Goal: Ask a question: Seek information or help from site administrators or community

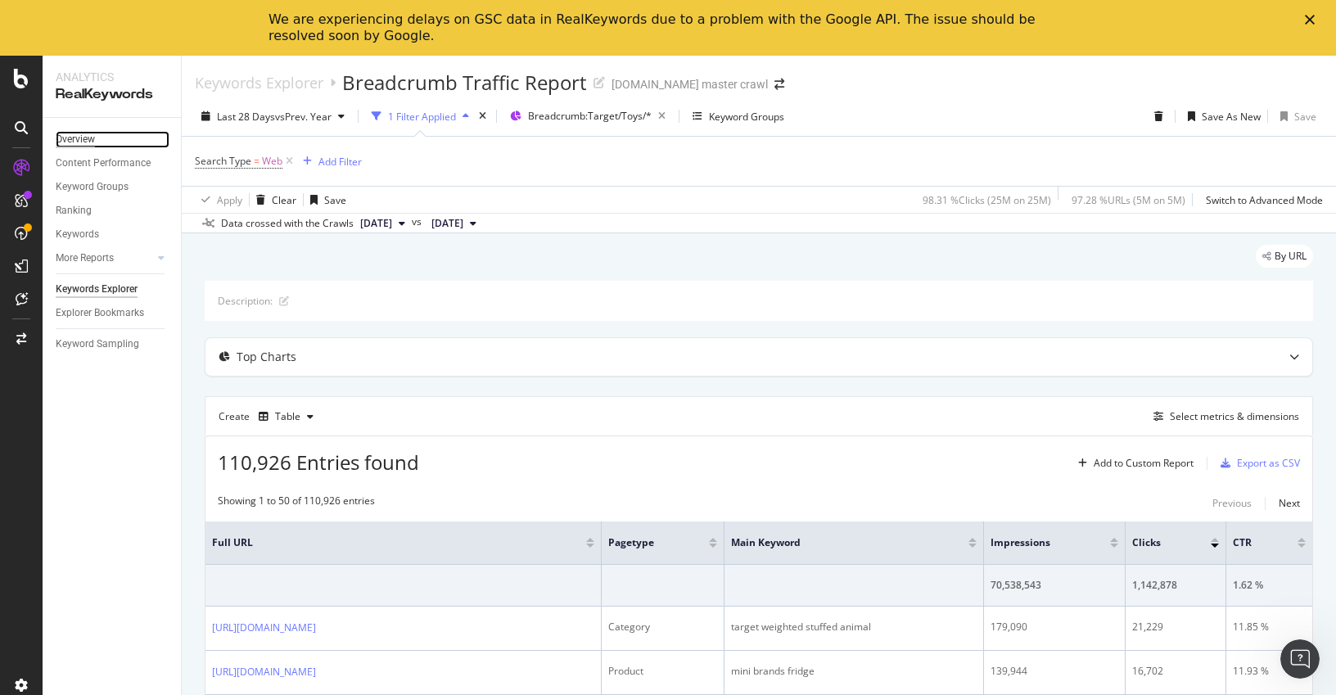
click at [79, 140] on div "Overview" at bounding box center [75, 139] width 39 height 17
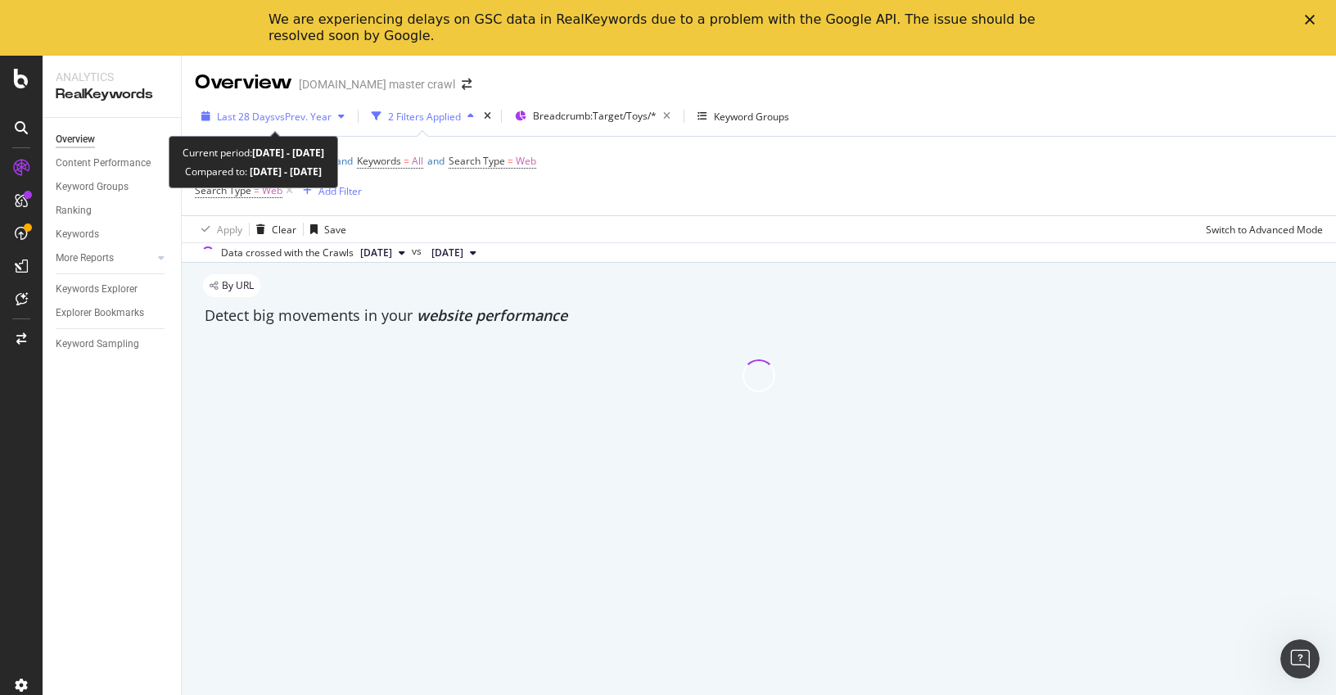
click at [299, 124] on div "Last 28 Days vs Prev. Year" at bounding box center [273, 116] width 156 height 25
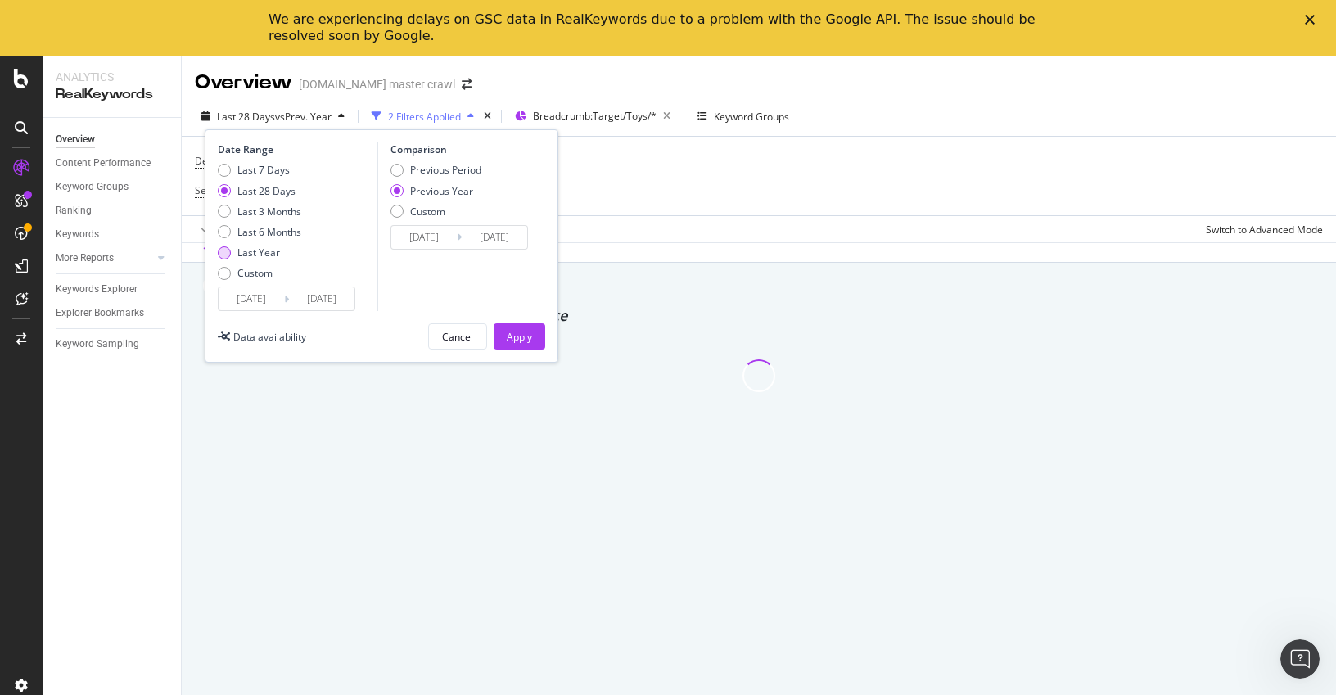
click at [268, 255] on div "Last Year" at bounding box center [258, 253] width 43 height 14
type input "2024/10/07"
type input "2023/10/09"
click at [518, 338] on div "Apply" at bounding box center [519, 337] width 25 height 14
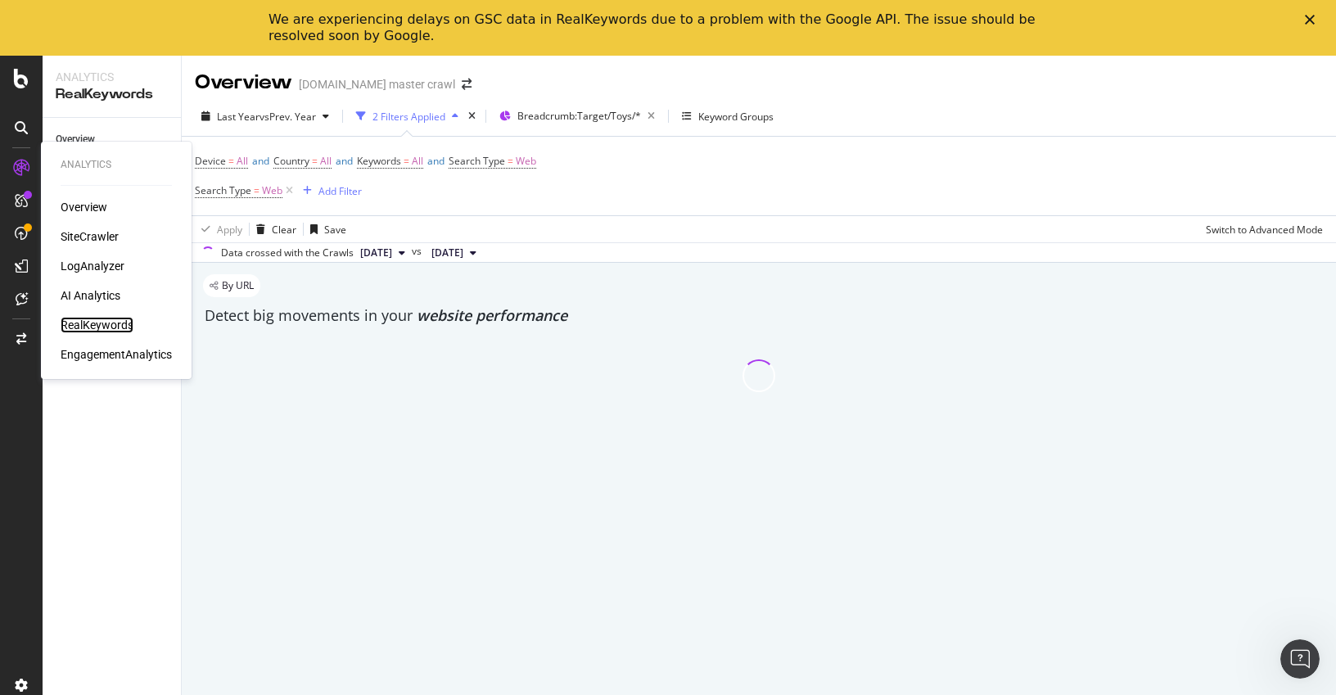
click at [95, 326] on div "RealKeywords" at bounding box center [97, 325] width 73 height 16
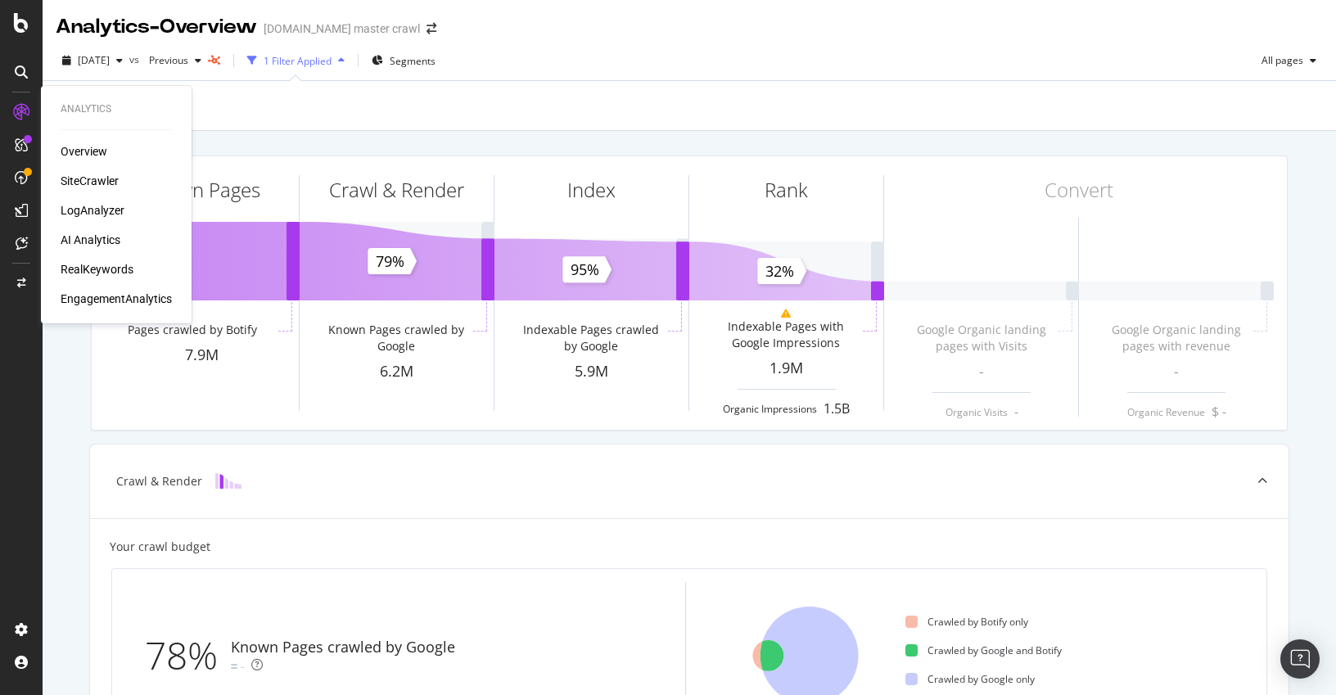
click at [88, 273] on div "RealKeywords" at bounding box center [97, 269] width 73 height 16
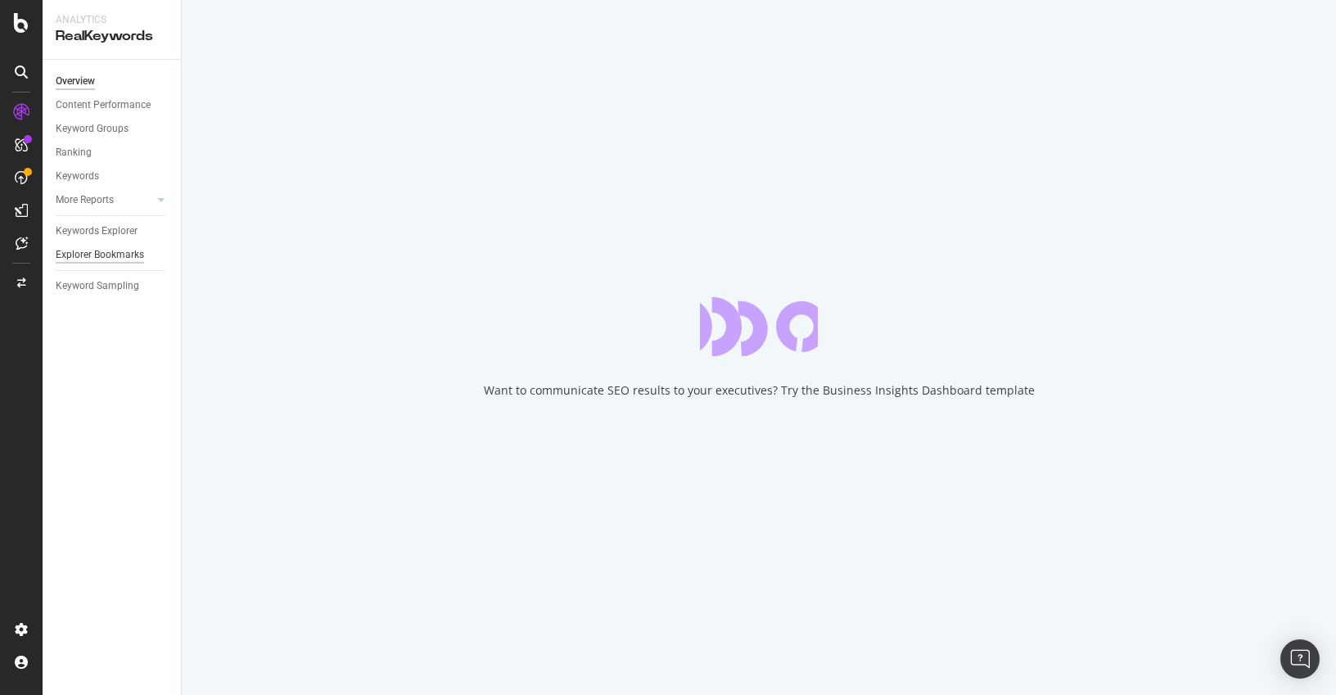
click at [96, 257] on div "Explorer Bookmarks" at bounding box center [100, 254] width 88 height 17
click at [105, 256] on div "Explorer Bookmarks" at bounding box center [100, 254] width 88 height 17
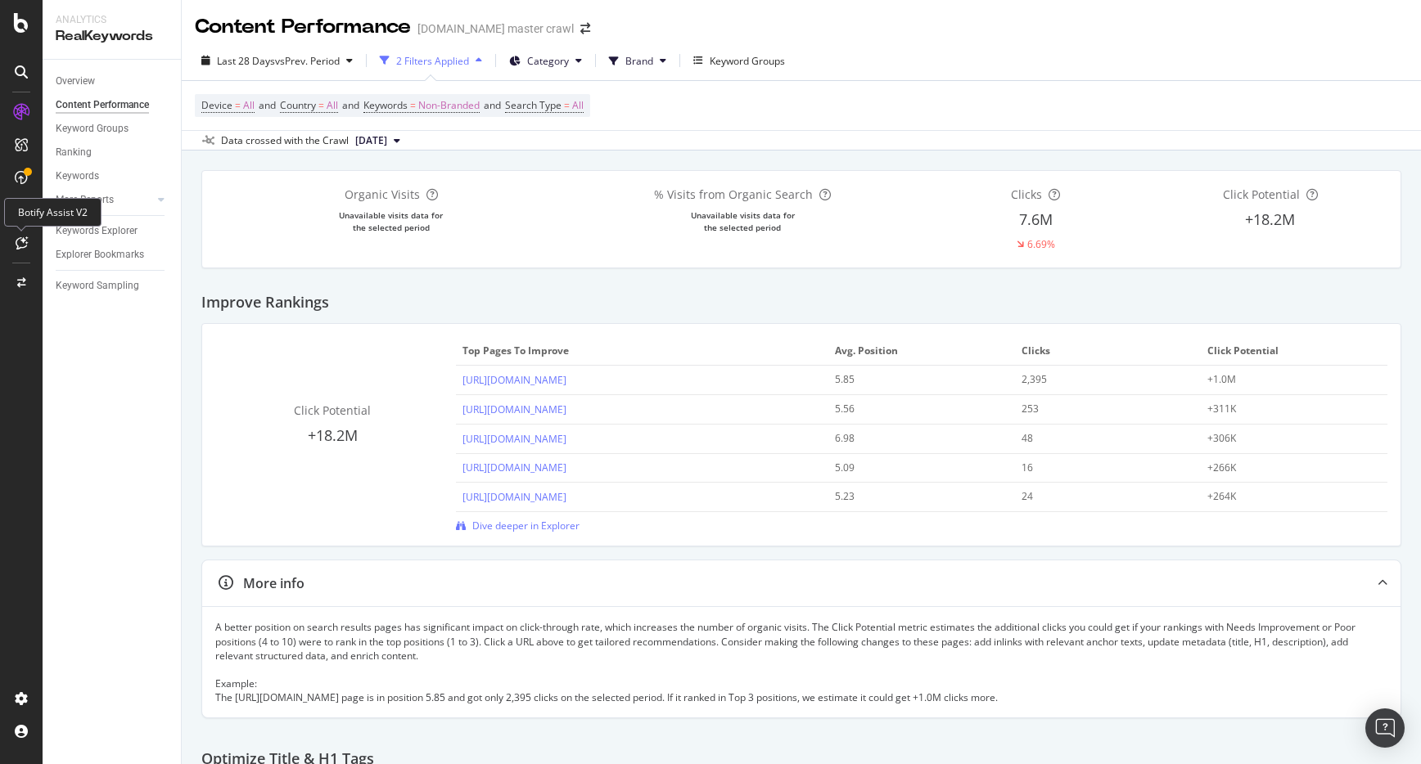
click at [22, 242] on icon at bounding box center [22, 243] width 12 height 13
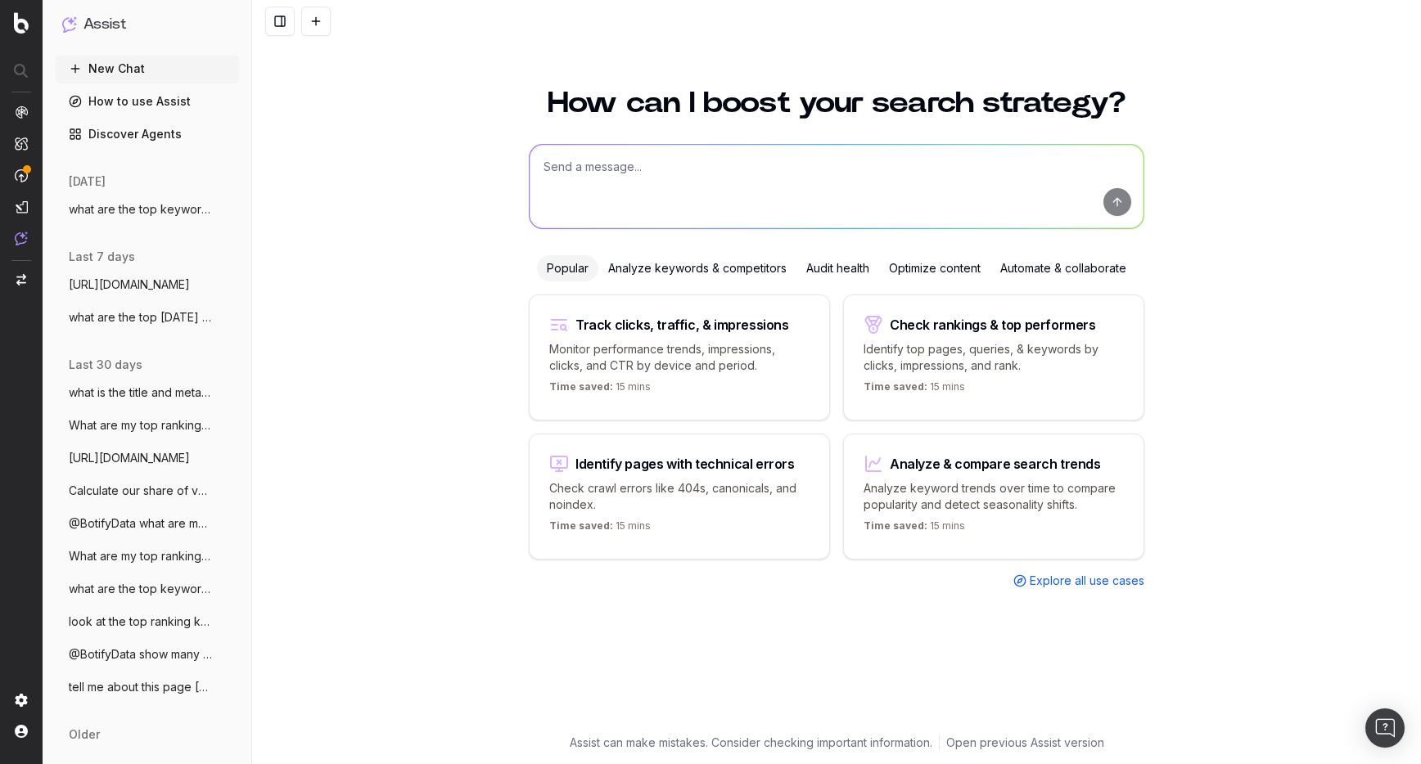
click at [608, 158] on textarea at bounding box center [837, 186] width 614 height 83
paste textarea "https://www.target.com/c/target-holiday-wish-list/-/N-atpdh"
type textarea "create a meta title and description for this page https://www.target.com/c/targ…"
